Goal: Task Accomplishment & Management: Use online tool/utility

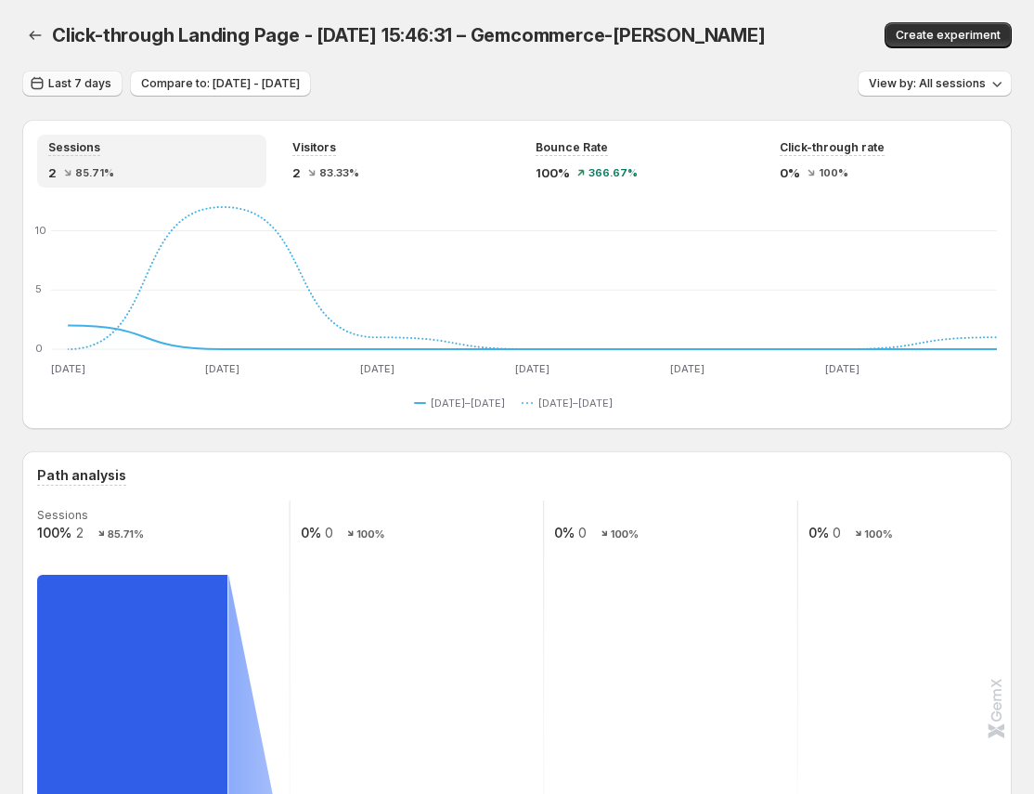
click at [92, 89] on span "Last 7 days" at bounding box center [79, 83] width 63 height 15
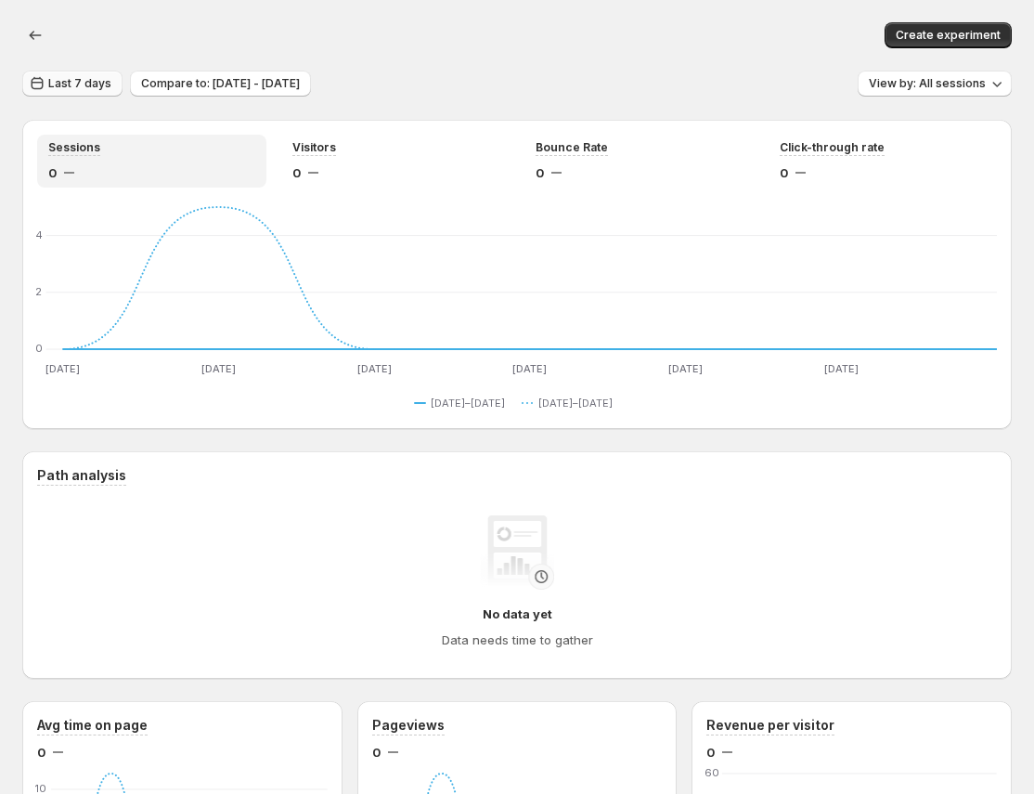
click at [77, 80] on span "Last 7 days" at bounding box center [79, 83] width 63 height 15
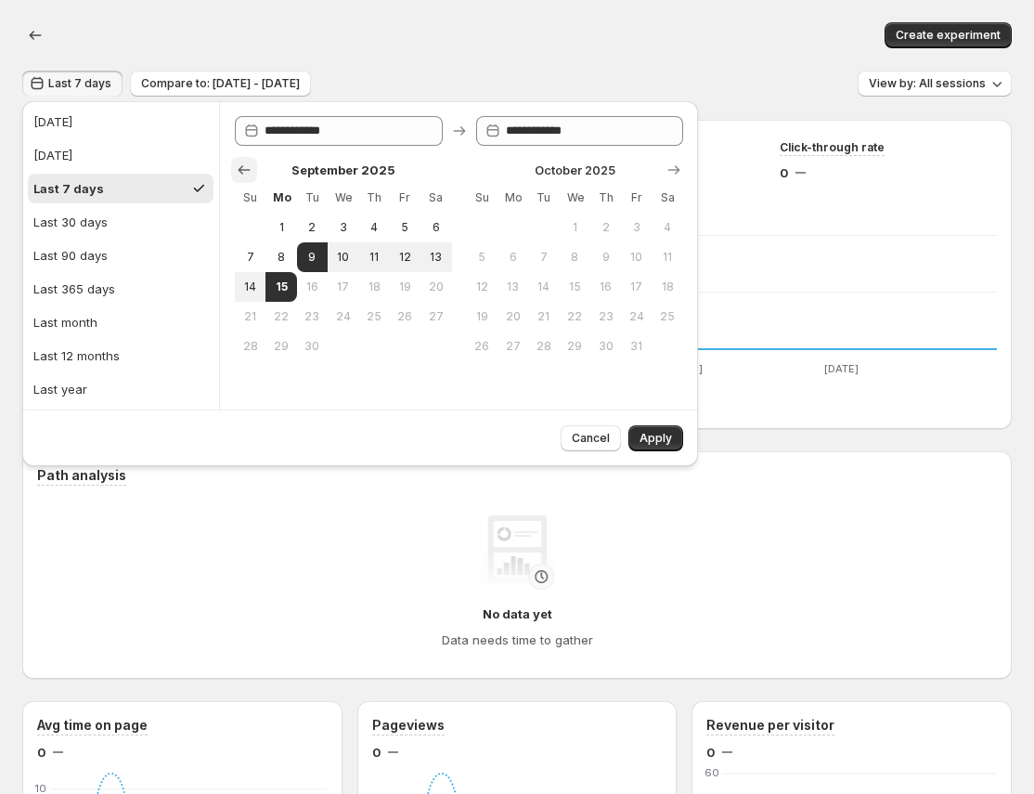
click at [248, 171] on icon "Show previous month, August 2025" at bounding box center [244, 170] width 19 height 19
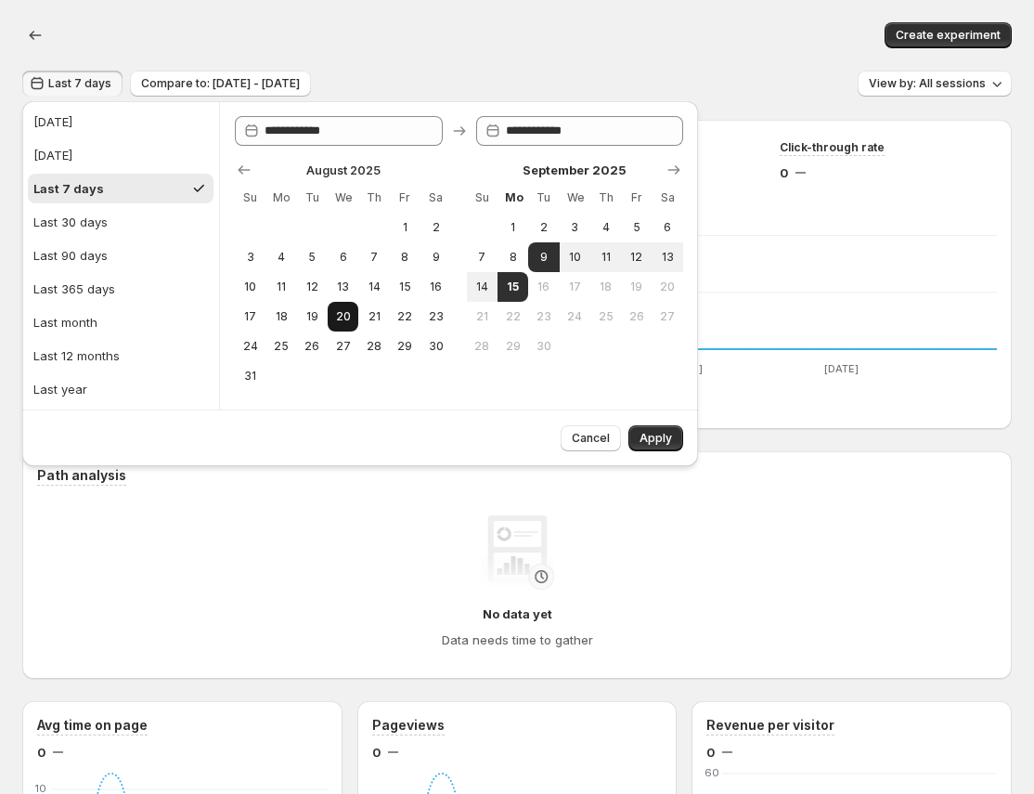
click at [335, 307] on button "20" at bounding box center [343, 317] width 31 height 30
type input "**********"
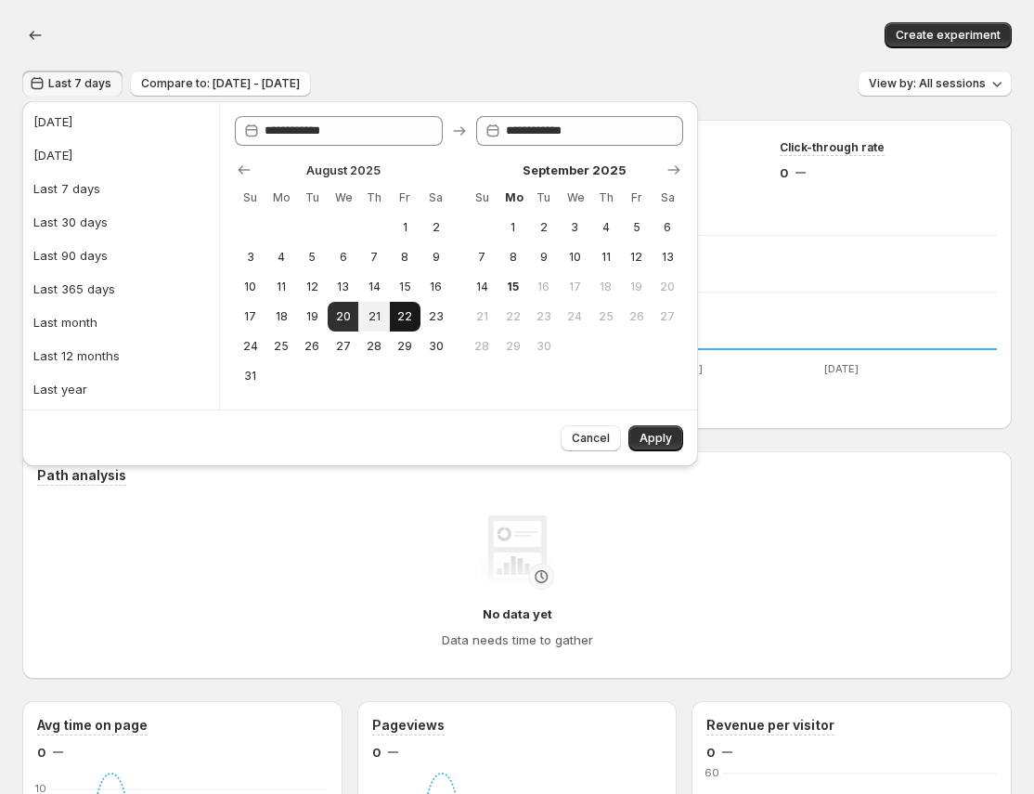
click at [403, 309] on span "22" at bounding box center [405, 316] width 16 height 15
type input "**********"
click at [681, 439] on button "Apply" at bounding box center [656, 438] width 55 height 26
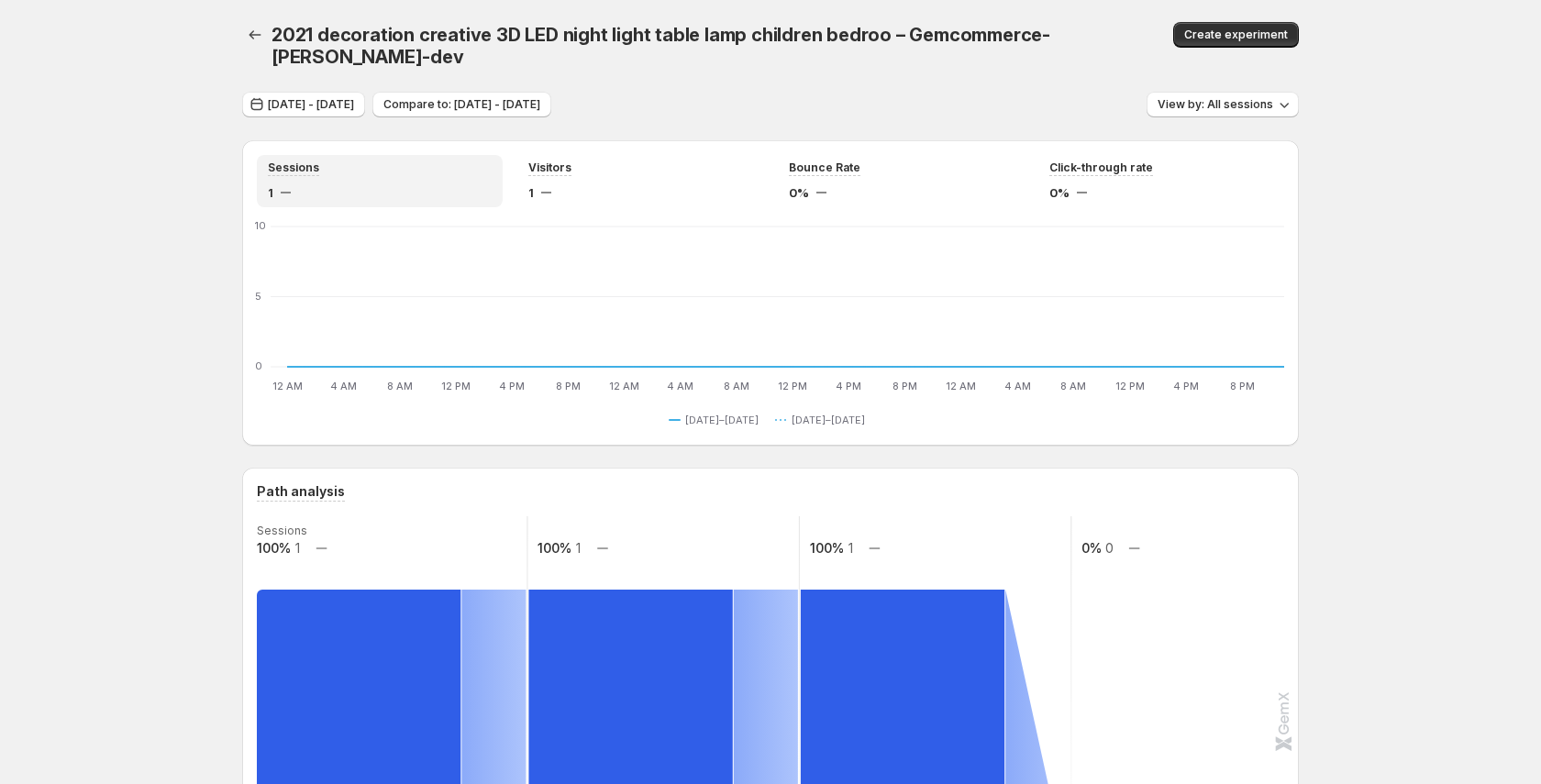
scroll to position [40, 0]
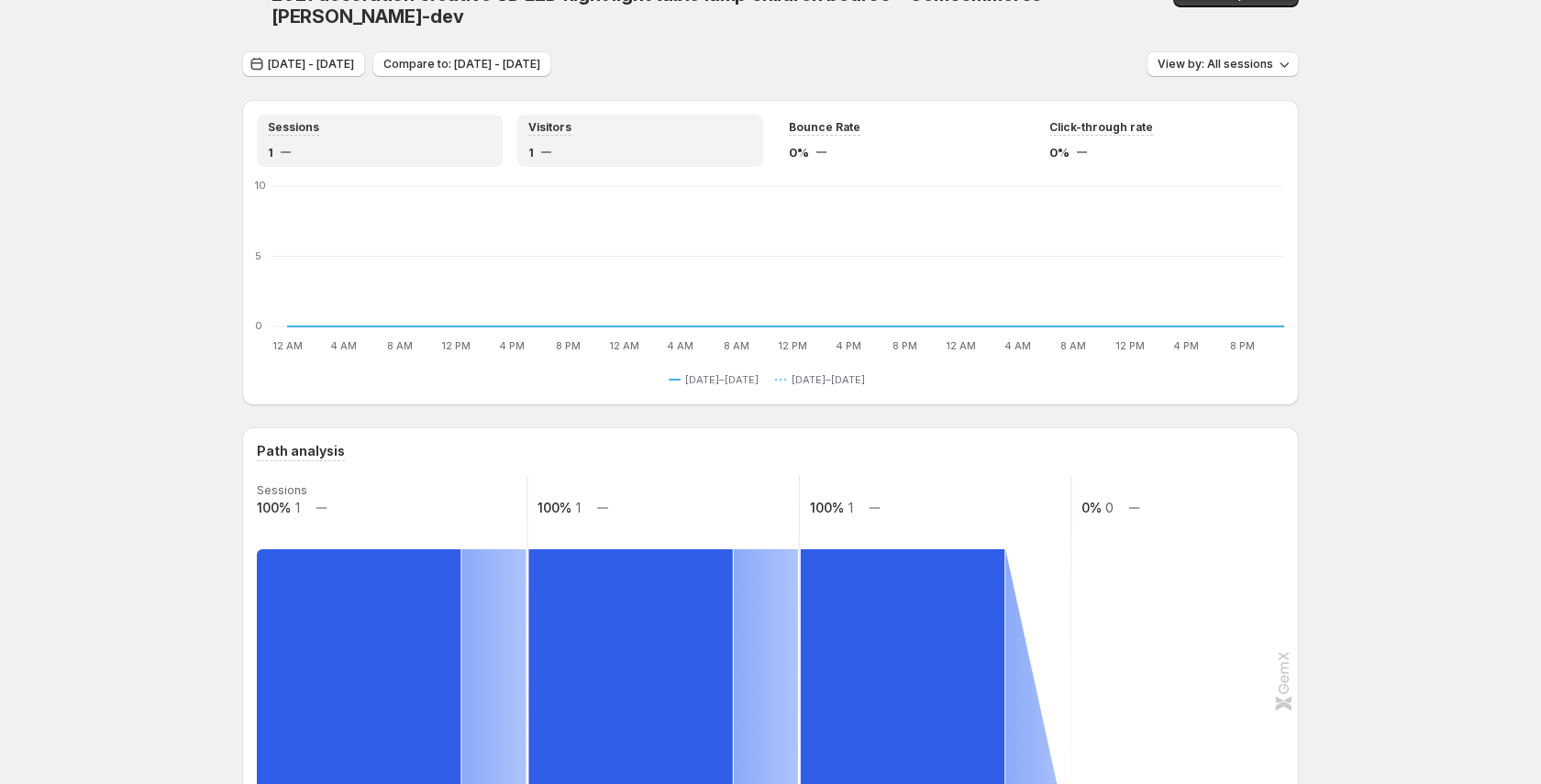
click at [644, 120] on div "Visitors" at bounding box center [640, 128] width 224 height 16
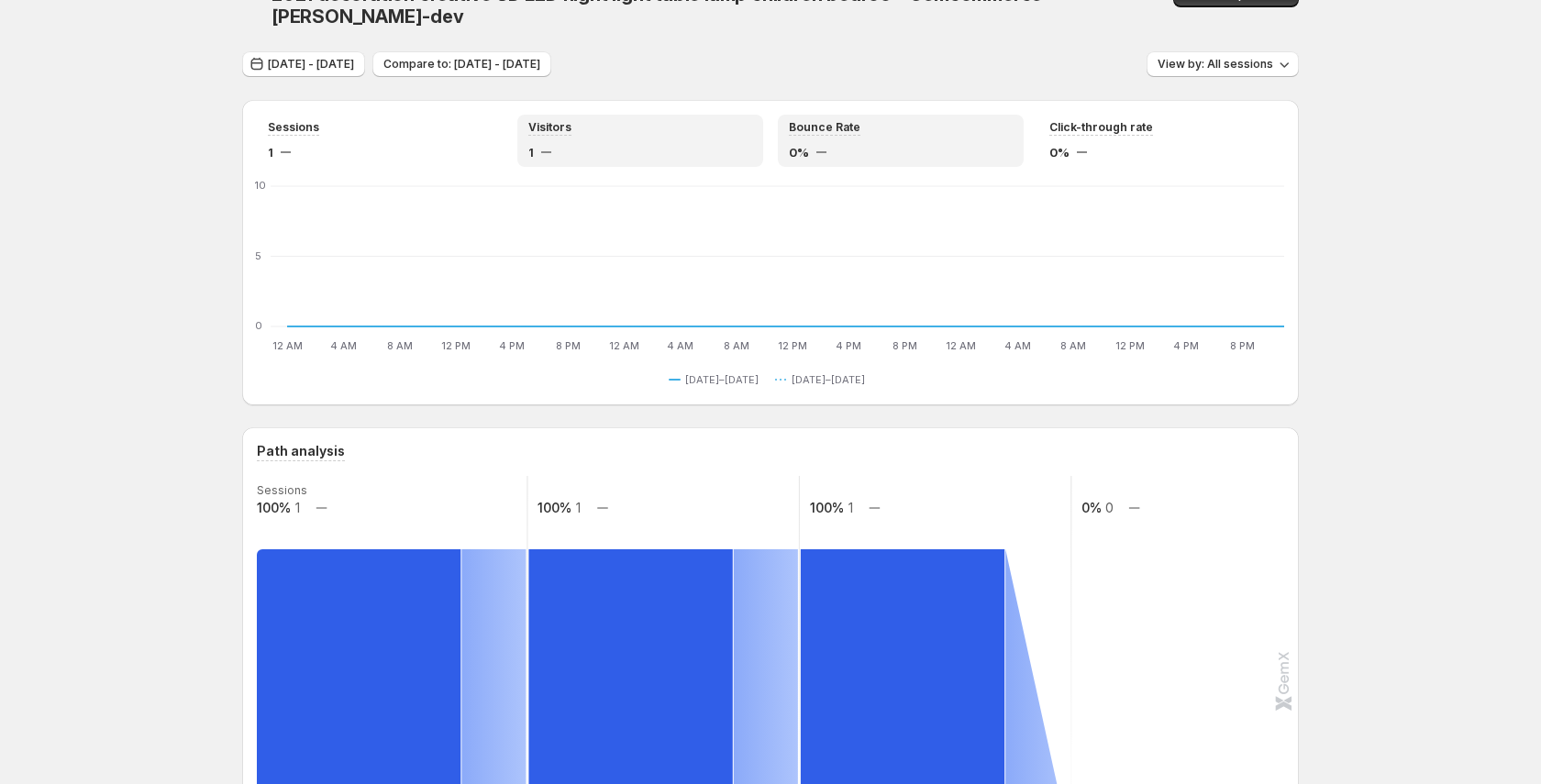
click at [871, 120] on div "Bounce Rate" at bounding box center [900, 128] width 224 height 16
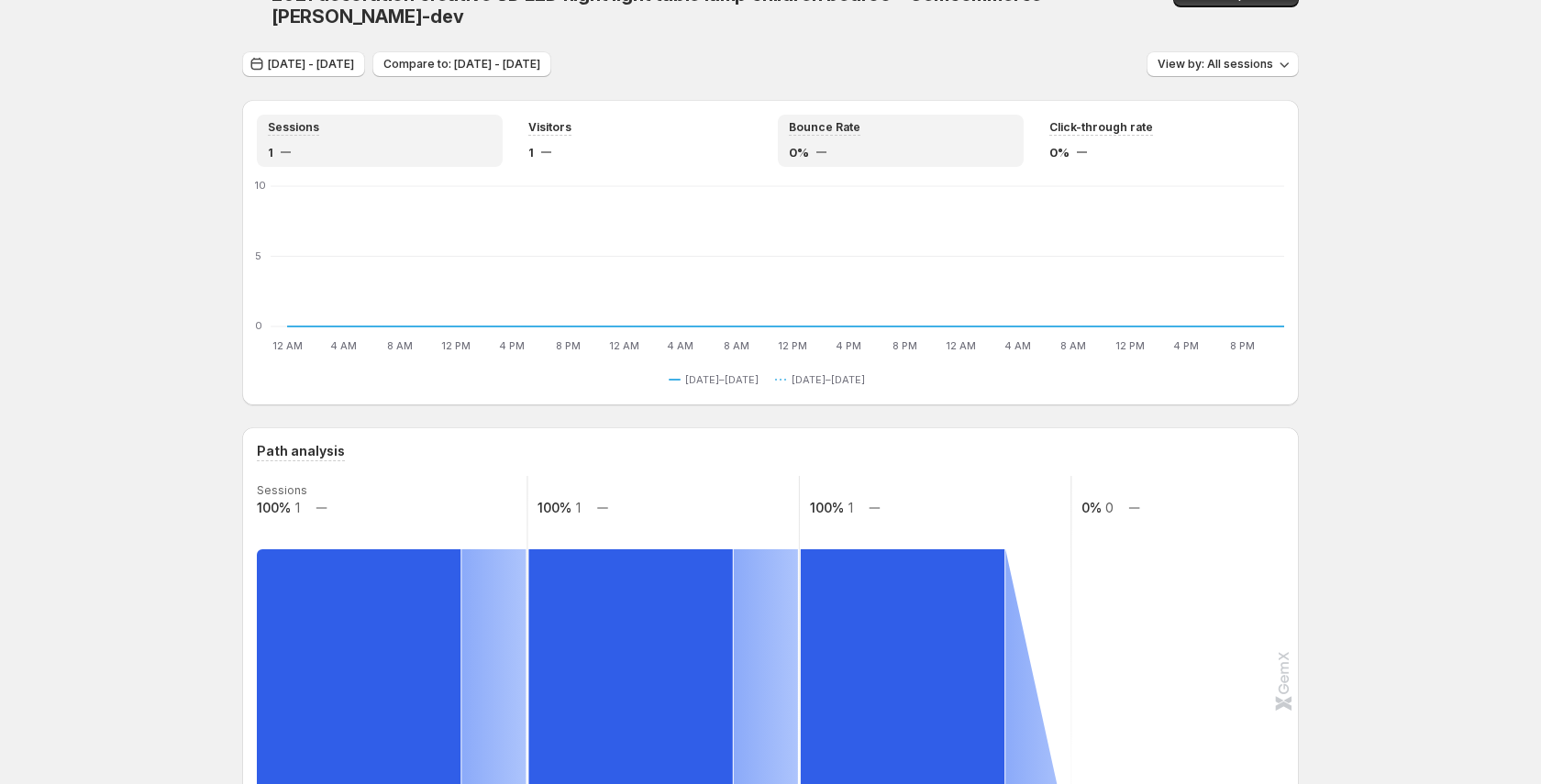
click at [450, 120] on div "Sessions 1" at bounding box center [379, 141] width 224 height 41
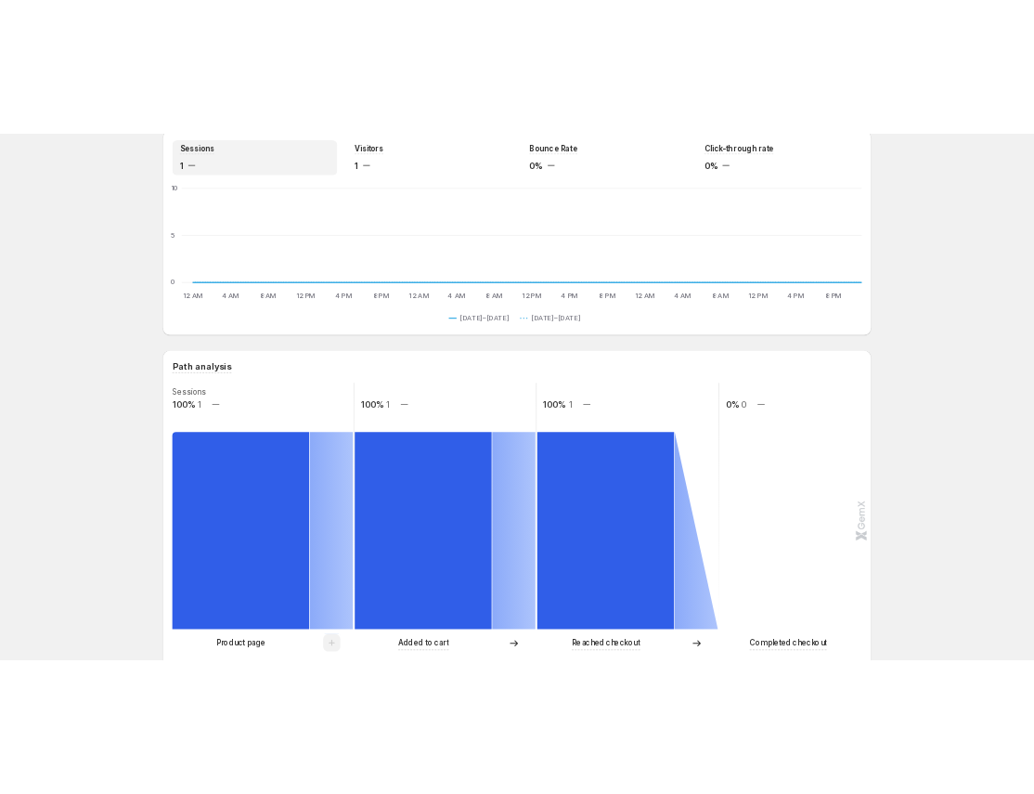
scroll to position [0, 0]
